Goal: Transaction & Acquisition: Purchase product/service

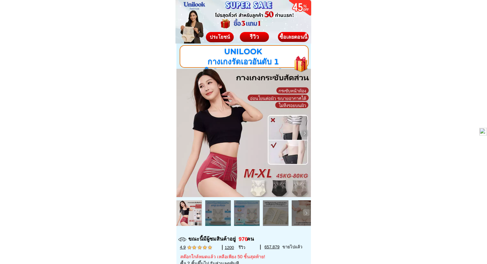
scroll to position [3349, 0]
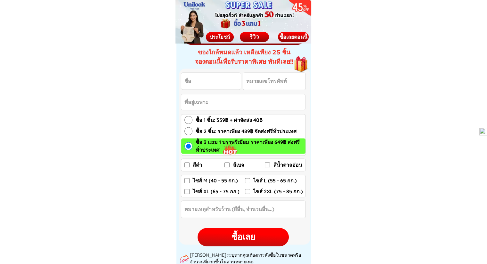
click at [296, 63] on div at bounding box center [301, 61] width 26 height 27
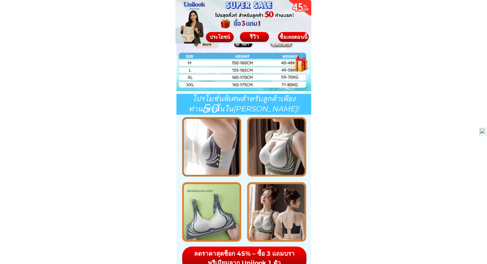
scroll to position [3158, 0]
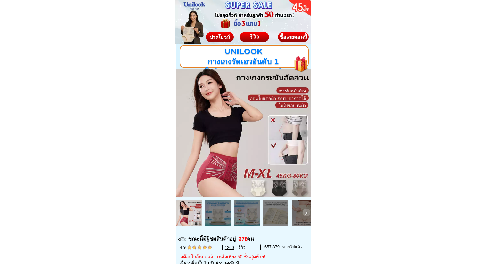
scroll to position [224, 0]
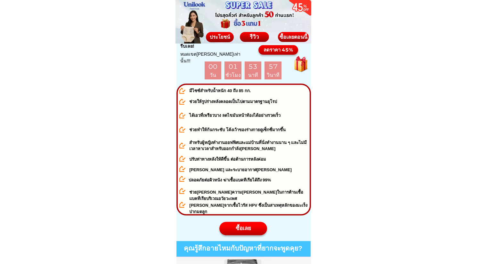
click at [293, 39] on div "ซื้อเลยตอนนี้" at bounding box center [293, 36] width 32 height 5
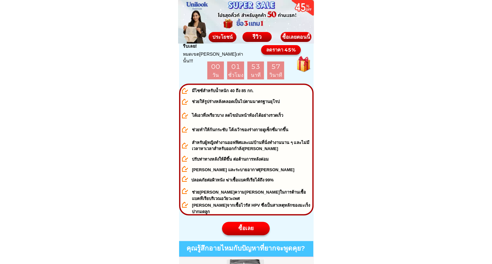
scroll to position [0, 0]
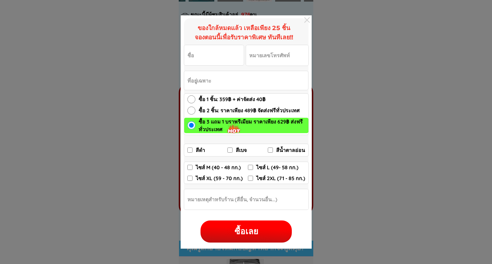
click at [304, 21] on div at bounding box center [306, 19] width 9 height 9
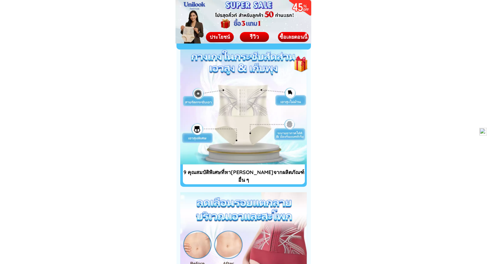
scroll to position [1761, 0]
